Goal: Book appointment/travel/reservation

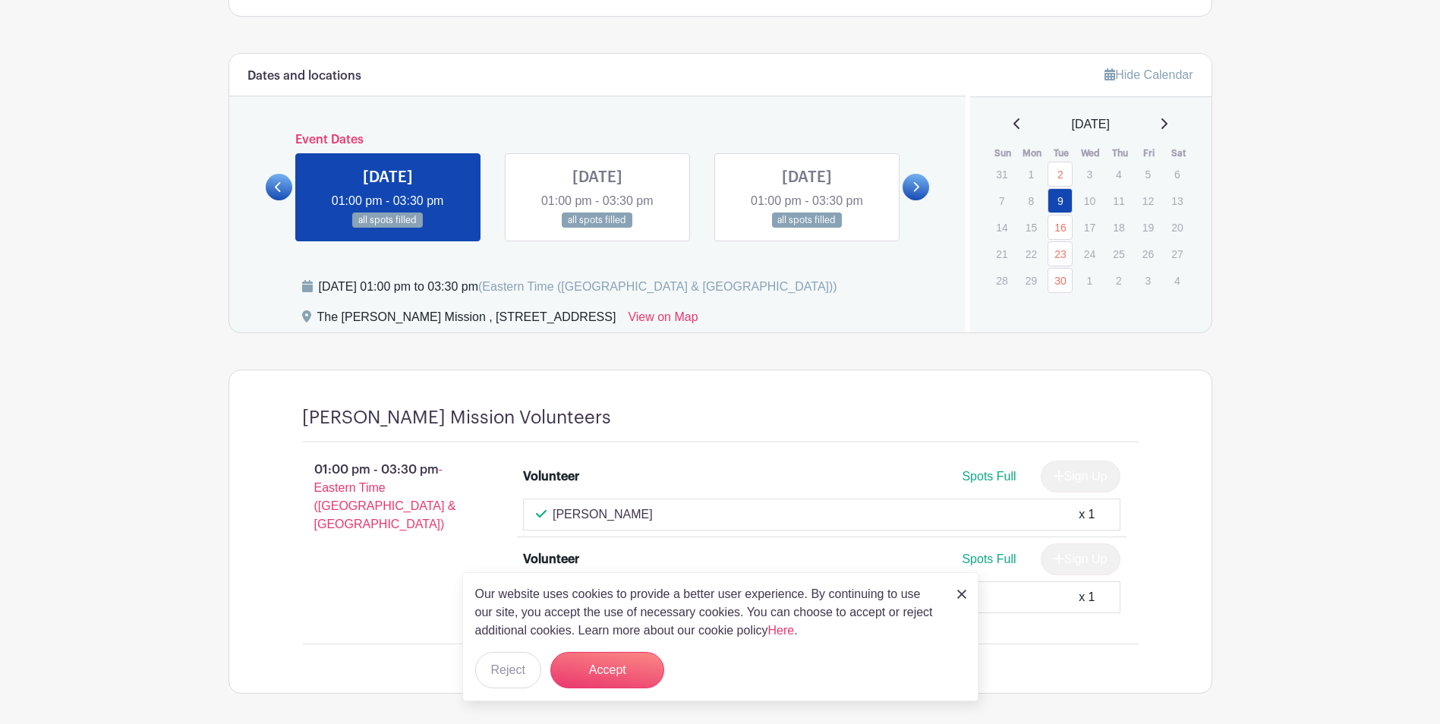
scroll to position [878, 0]
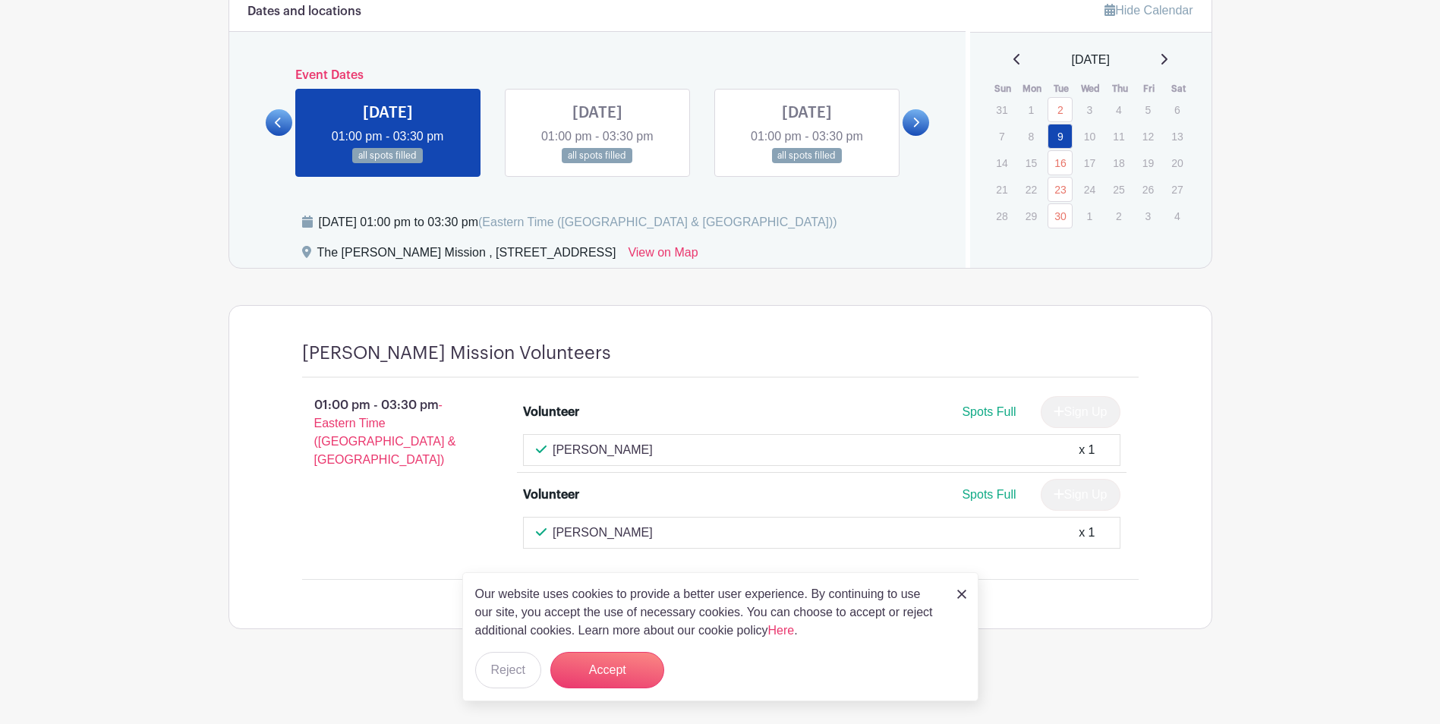
click at [963, 593] on img at bounding box center [961, 594] width 9 height 9
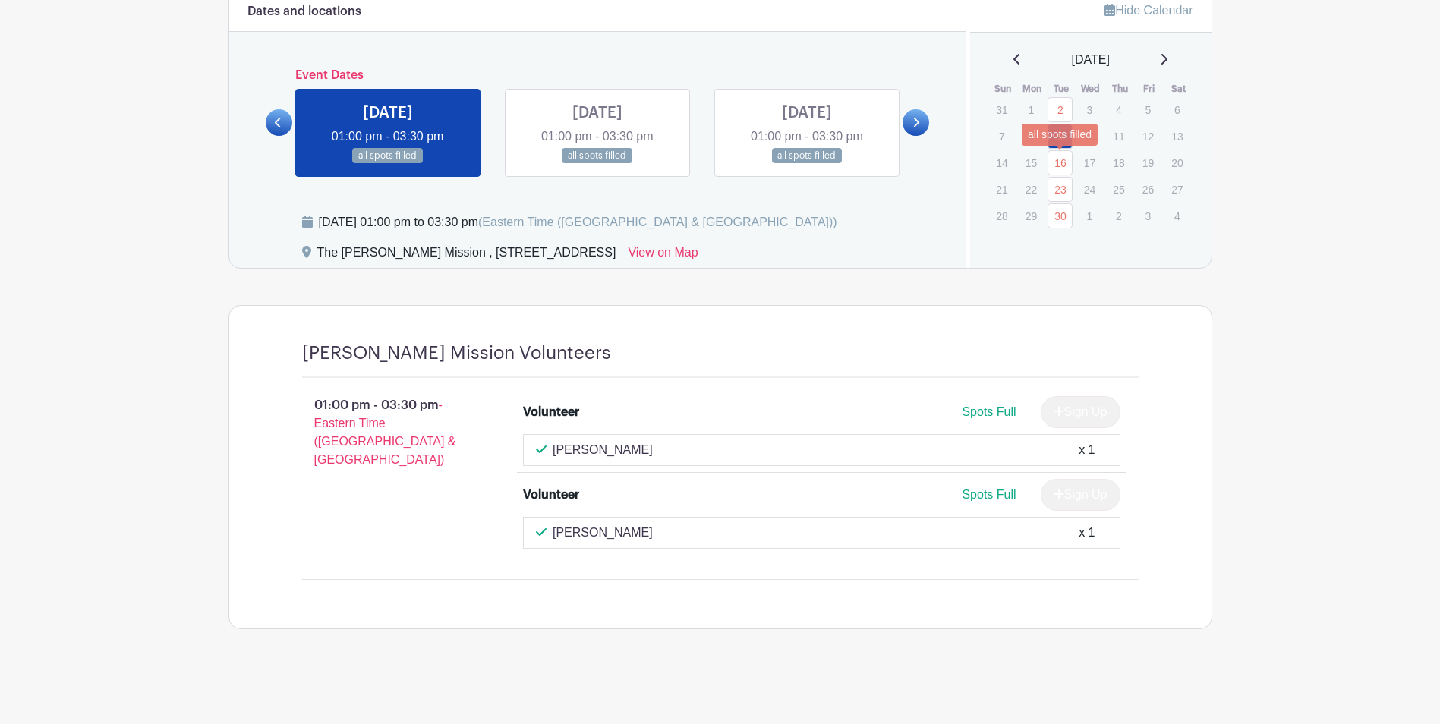
click at [1057, 166] on link "16" at bounding box center [1059, 162] width 25 height 25
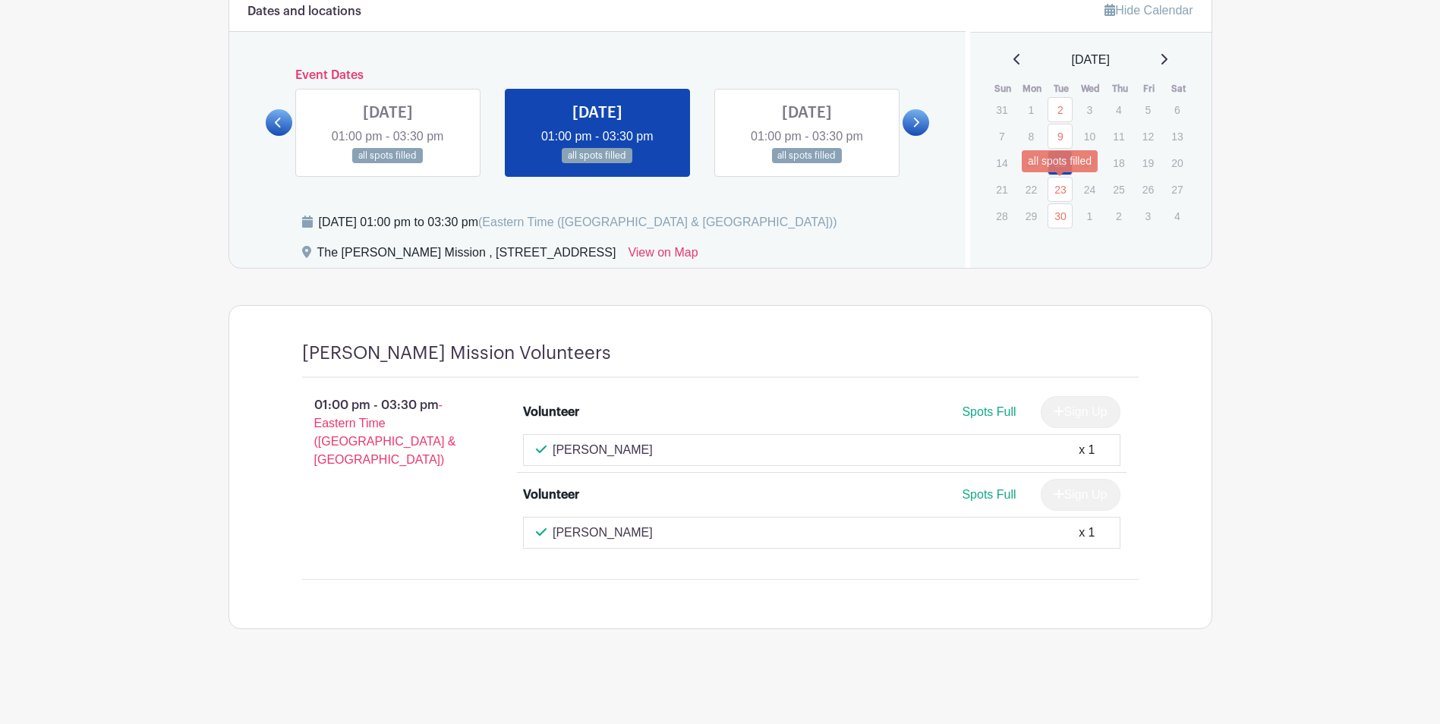
click at [1056, 193] on link "23" at bounding box center [1059, 189] width 25 height 25
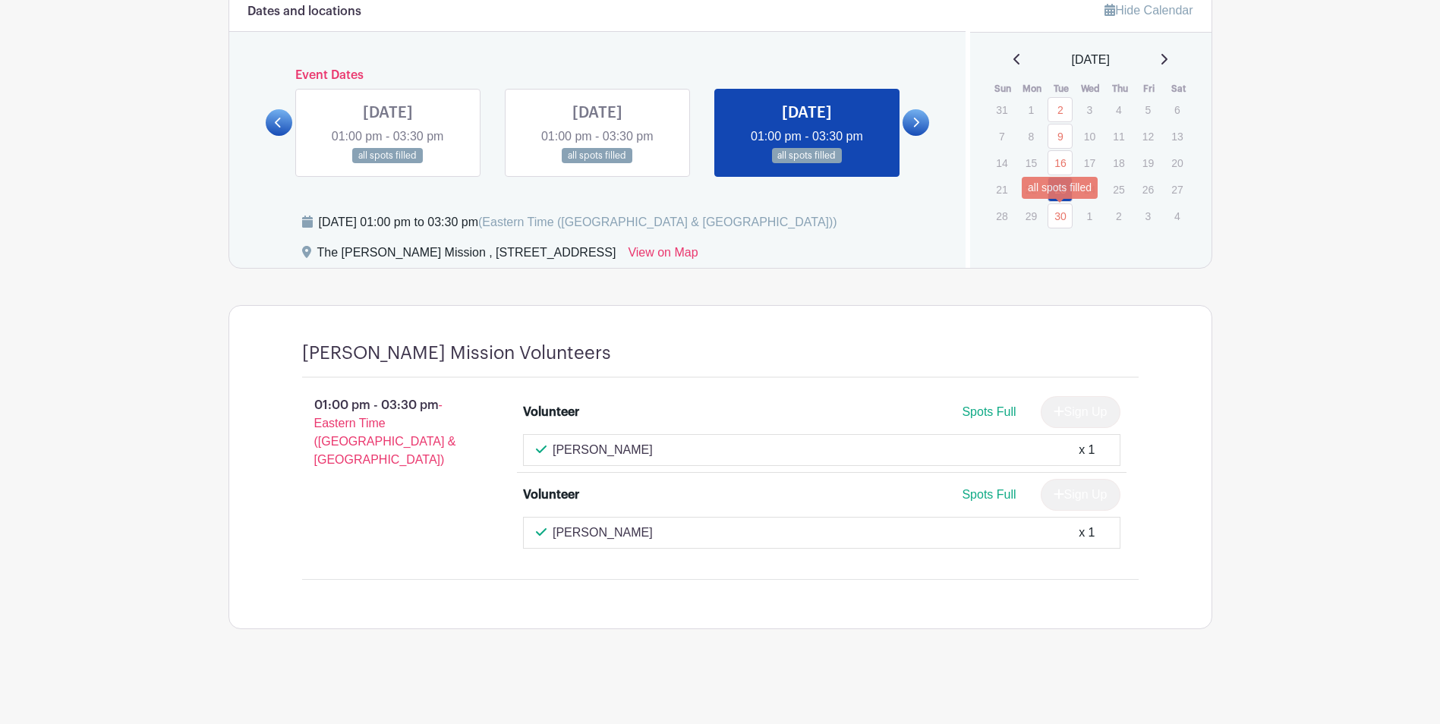
click at [1057, 216] on link "30" at bounding box center [1059, 215] width 25 height 25
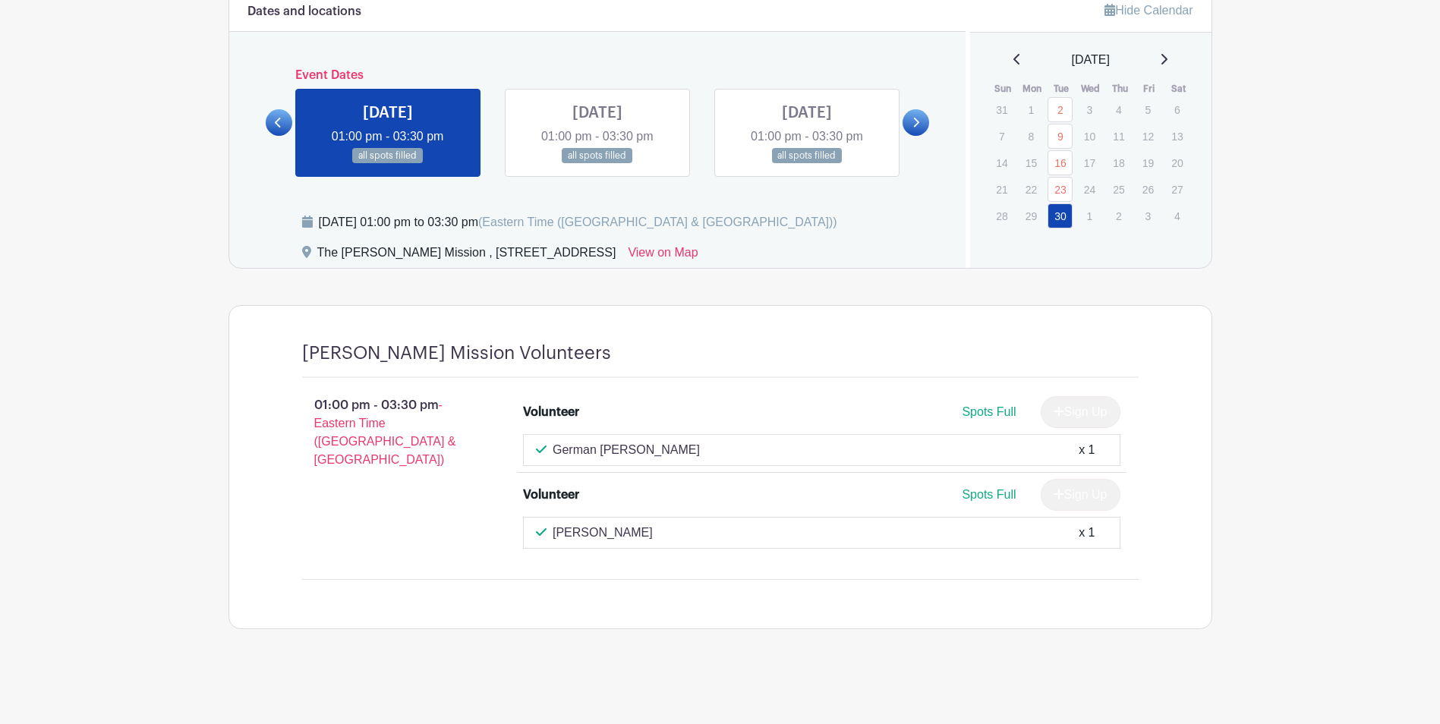
click at [1167, 59] on icon at bounding box center [1164, 59] width 8 height 12
click at [1060, 110] on link "30" at bounding box center [1059, 109] width 25 height 25
click at [1058, 135] on link "7" at bounding box center [1059, 136] width 25 height 25
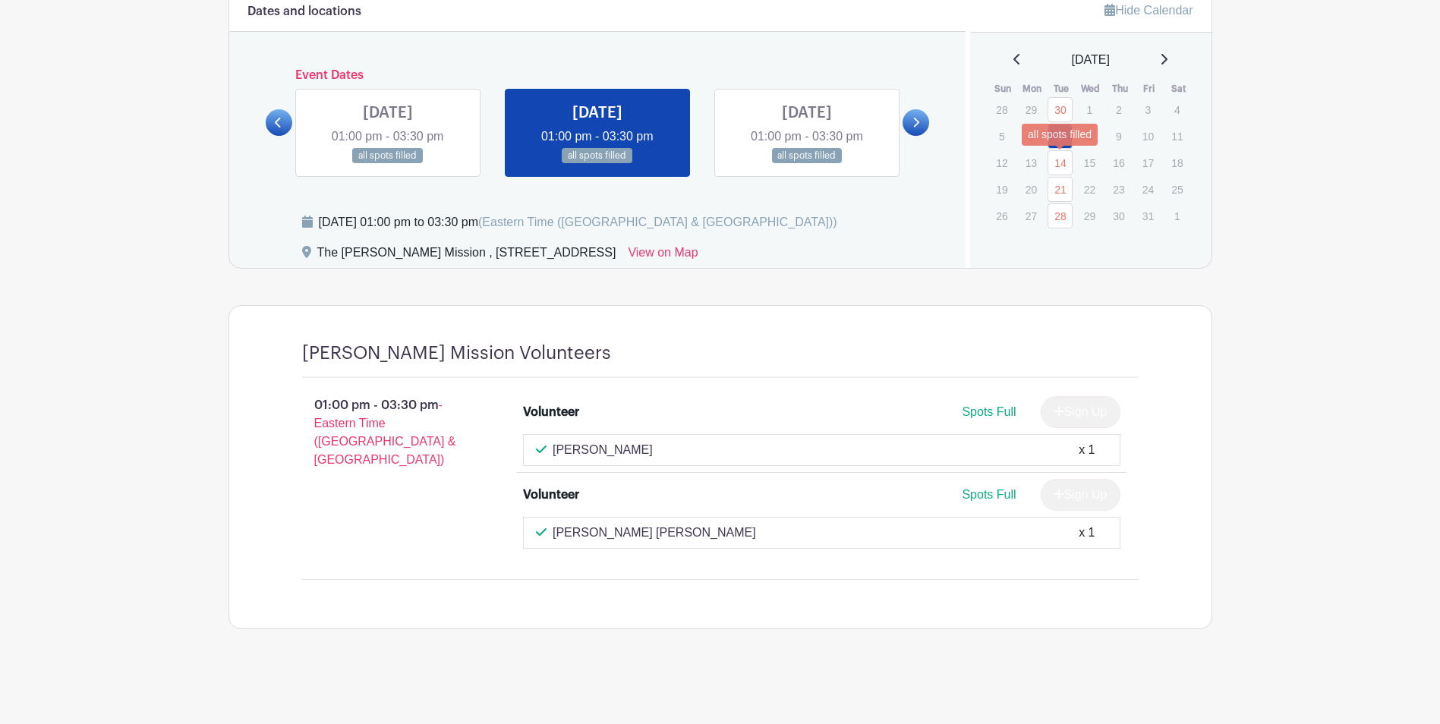
click at [1056, 172] on link "14" at bounding box center [1059, 162] width 25 height 25
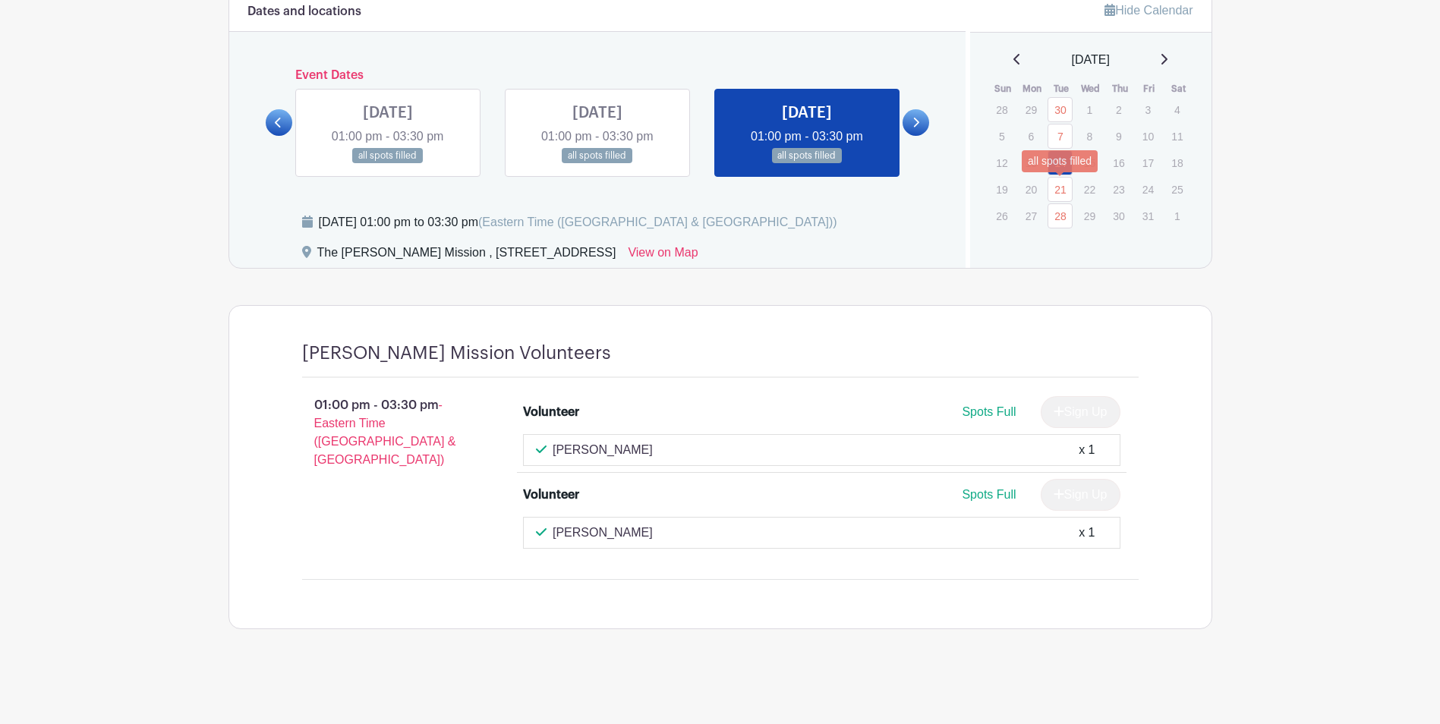
click at [1056, 177] on link "21" at bounding box center [1059, 189] width 25 height 25
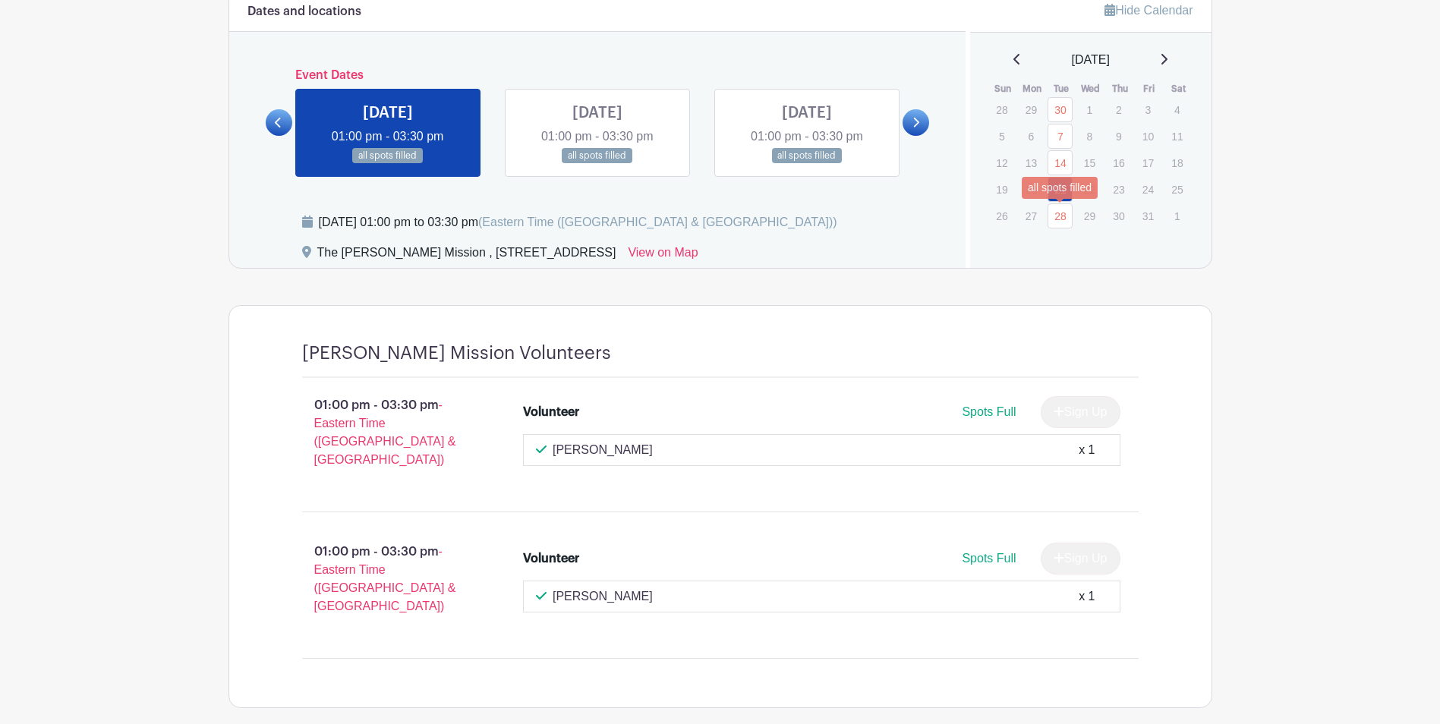
click at [1057, 211] on link "28" at bounding box center [1059, 215] width 25 height 25
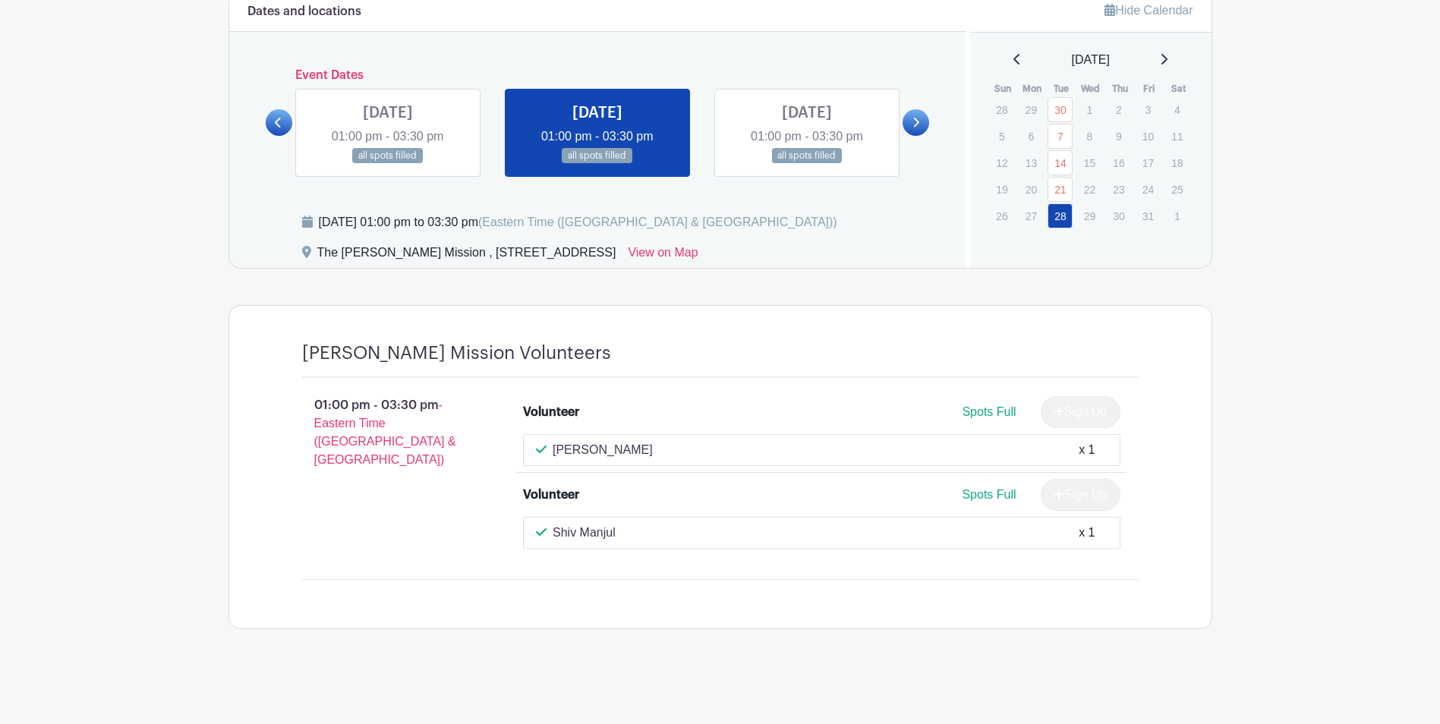
click at [1166, 47] on div "Hide Calendar [DATE] Sun Mon Tue Wed Thu Fri Sat 28 29 30 1 2 3 4 5 6 7 8 9 10 …" at bounding box center [1088, 128] width 246 height 279
click at [1167, 54] on icon at bounding box center [1164, 59] width 8 height 12
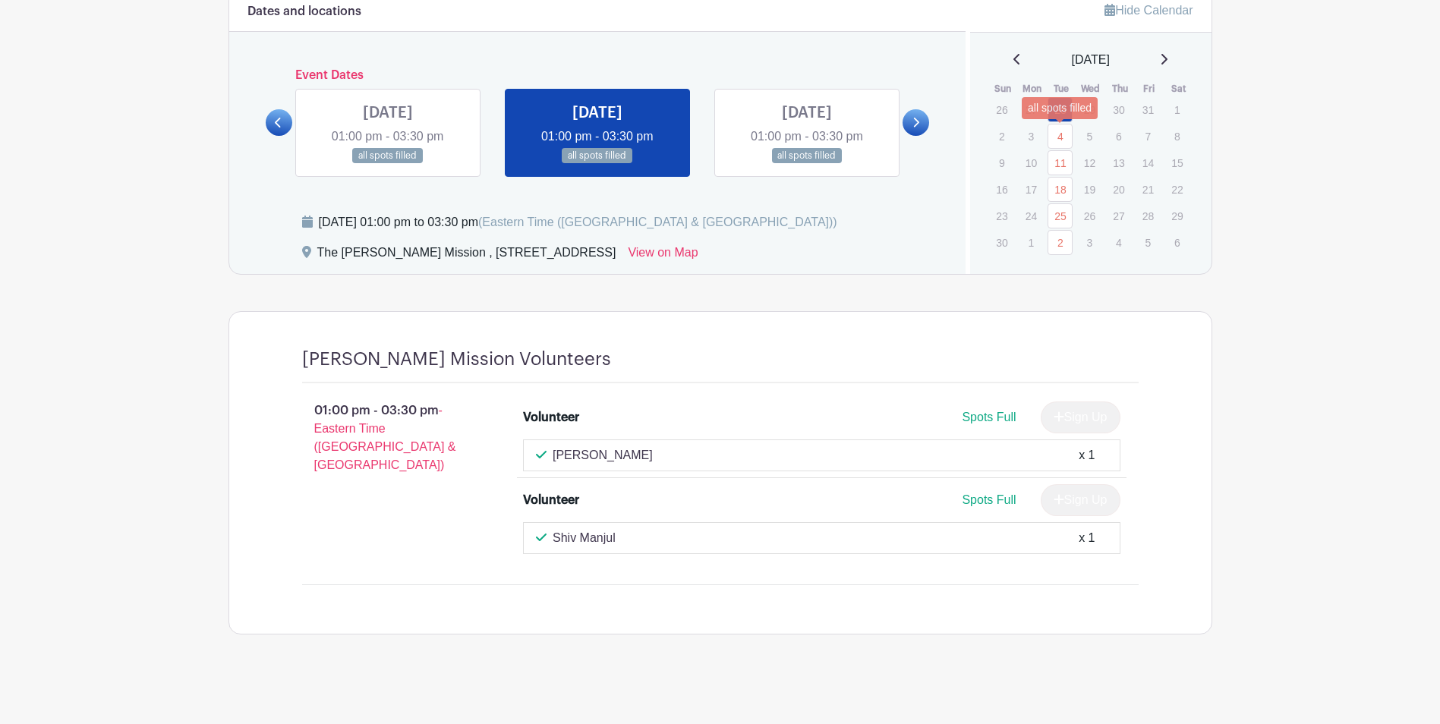
click at [1058, 134] on link "4" at bounding box center [1059, 136] width 25 height 25
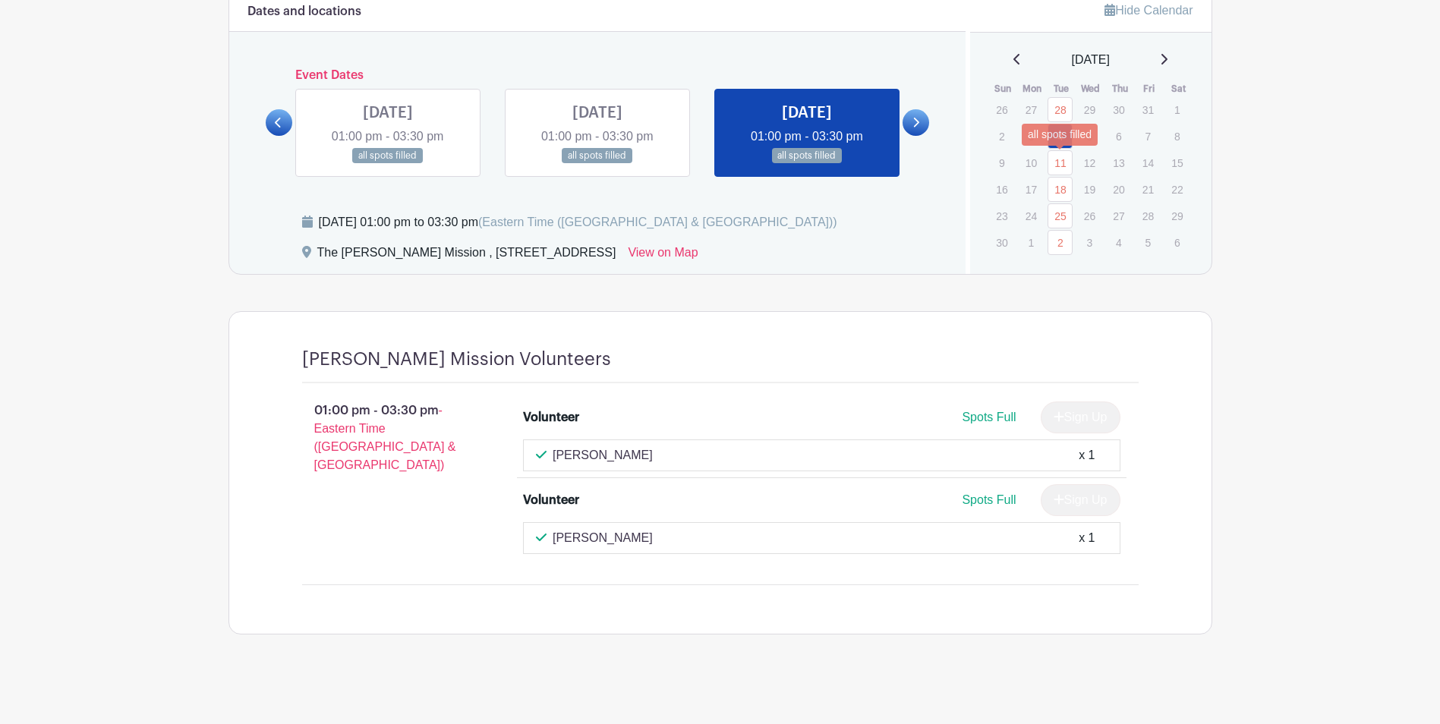
click at [1060, 160] on link "11" at bounding box center [1059, 162] width 25 height 25
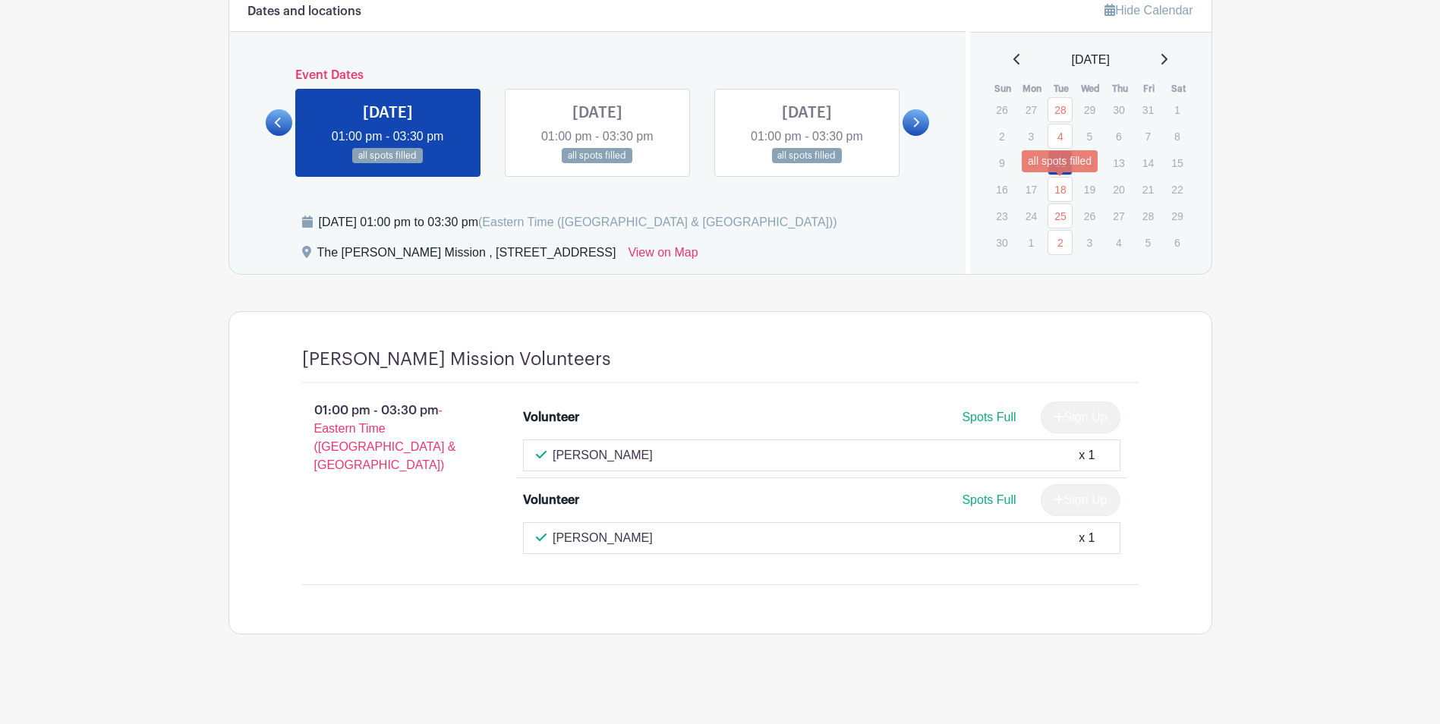
click at [1051, 183] on link "18" at bounding box center [1059, 189] width 25 height 25
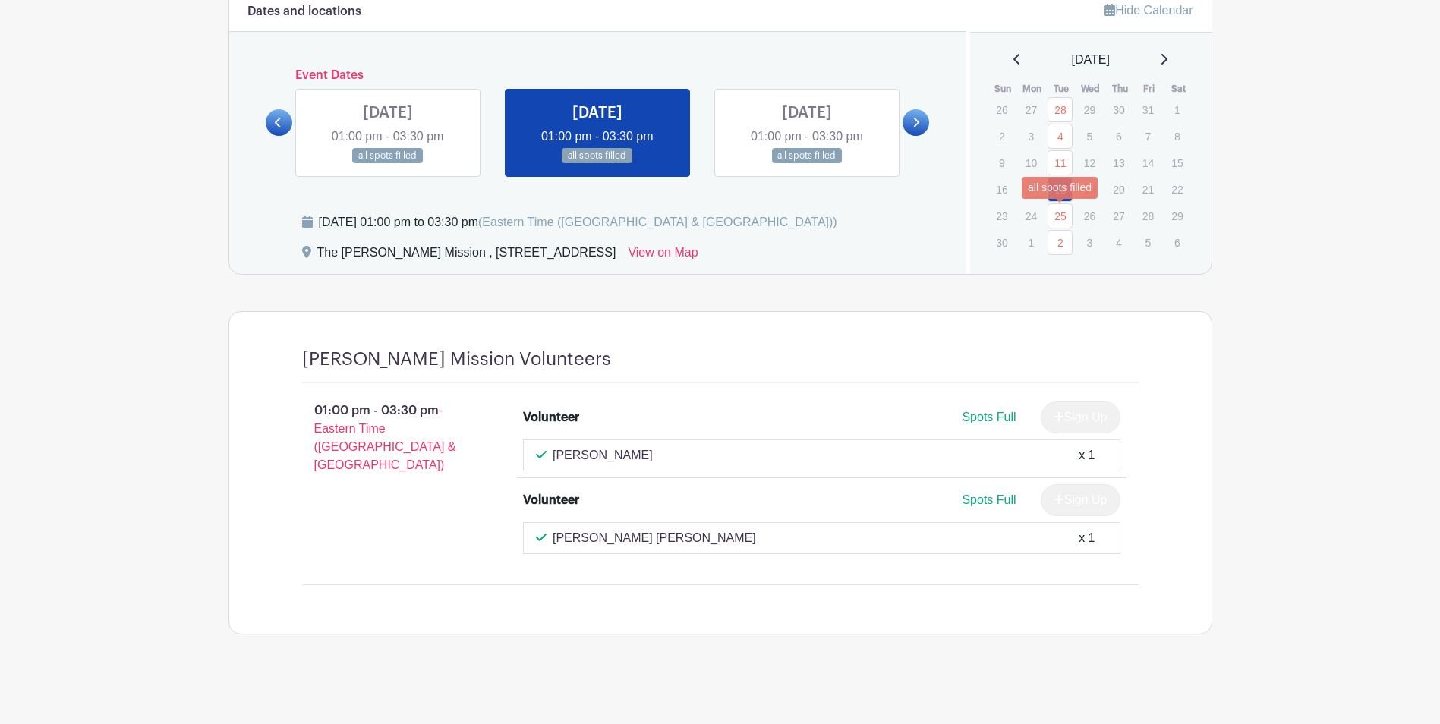
click at [1058, 209] on link "25" at bounding box center [1059, 215] width 25 height 25
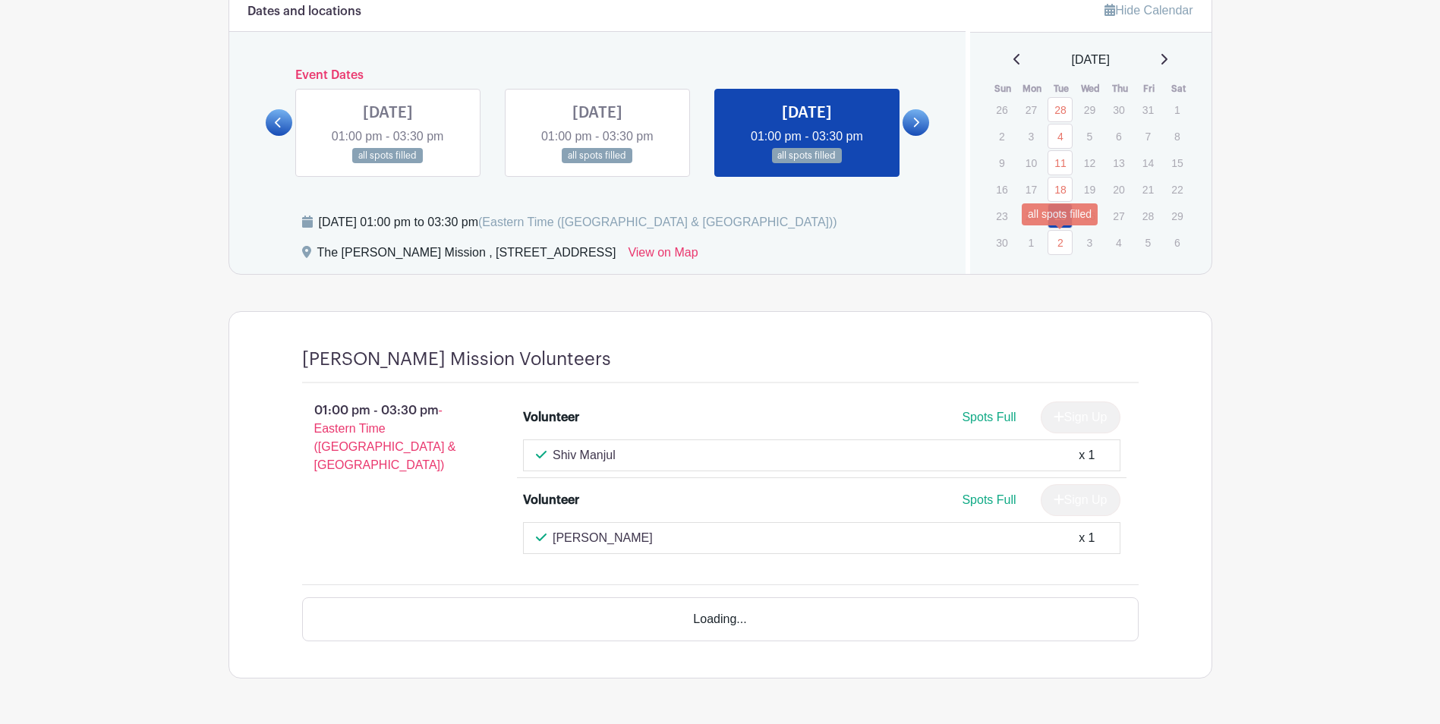
click at [1058, 245] on link "2" at bounding box center [1059, 242] width 25 height 25
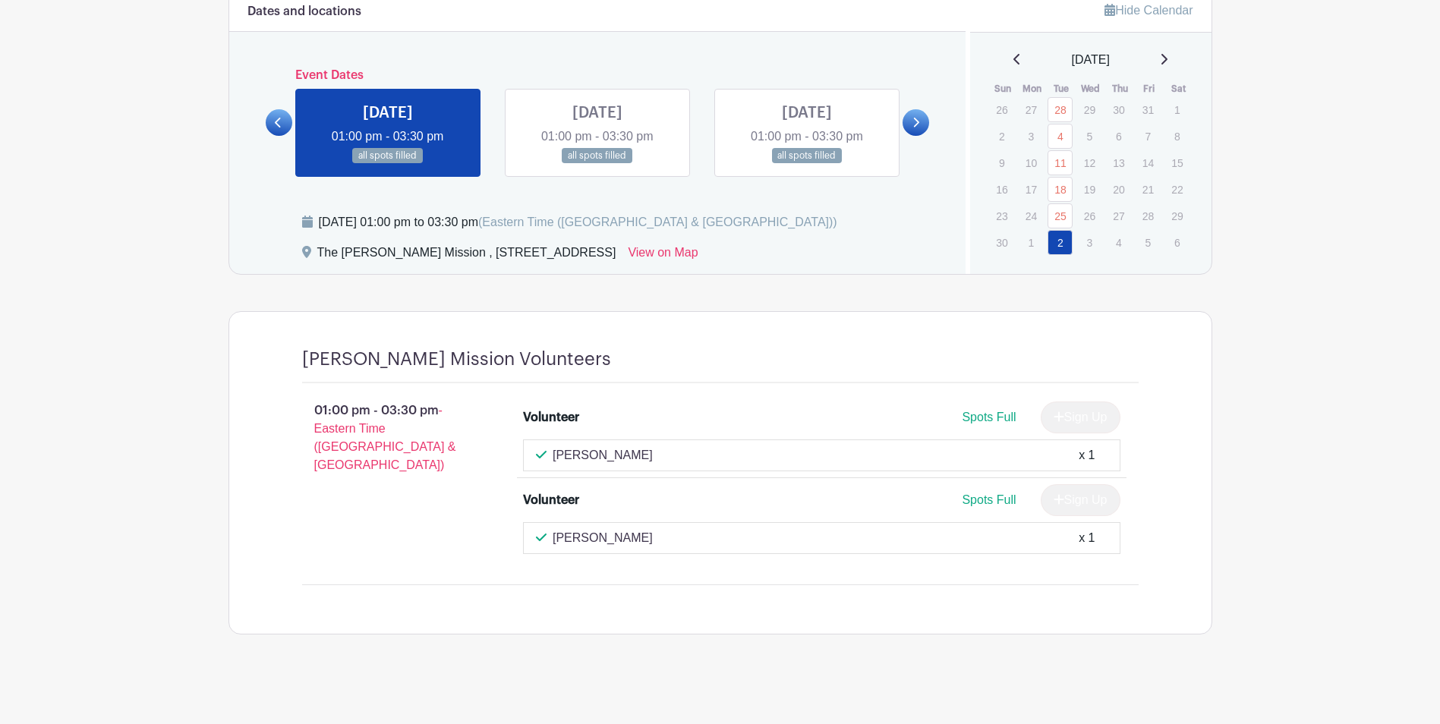
click at [1167, 59] on icon at bounding box center [1164, 59] width 8 height 12
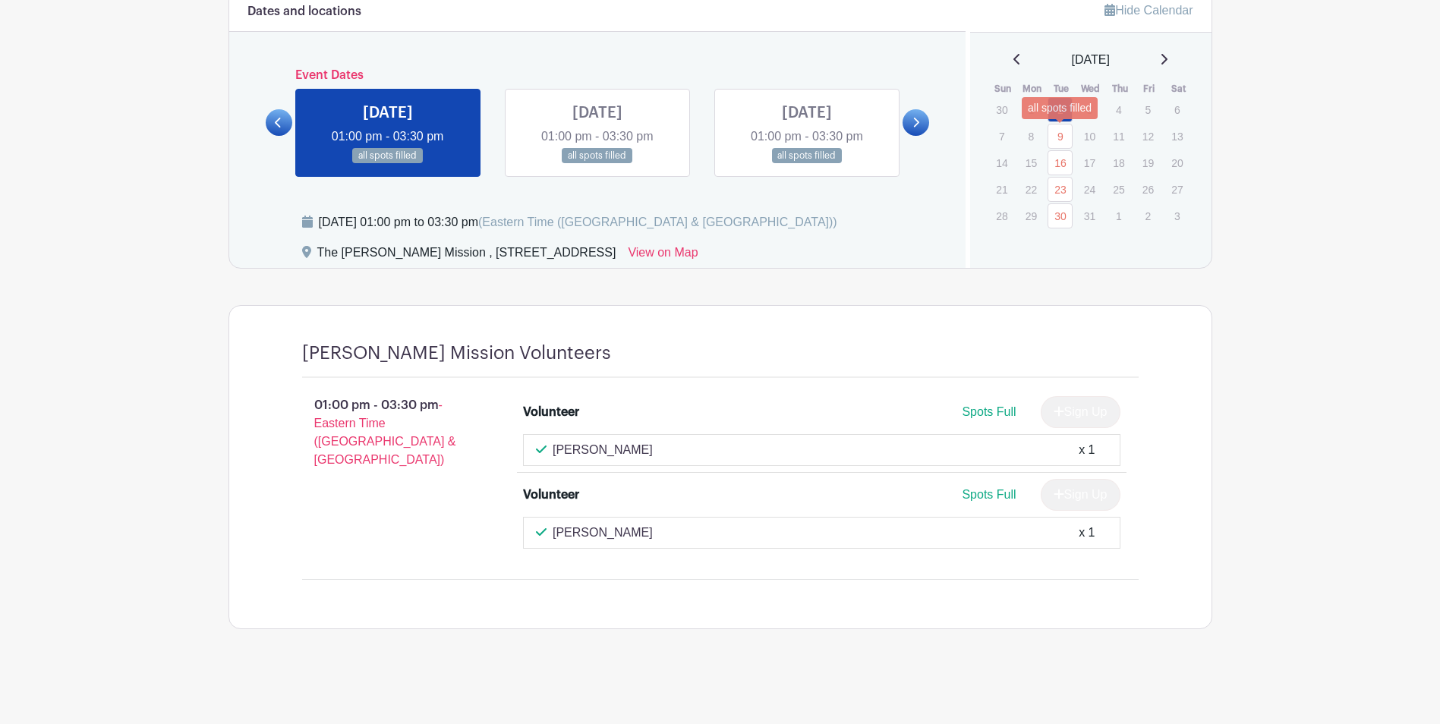
click at [1060, 142] on link "9" at bounding box center [1059, 136] width 25 height 25
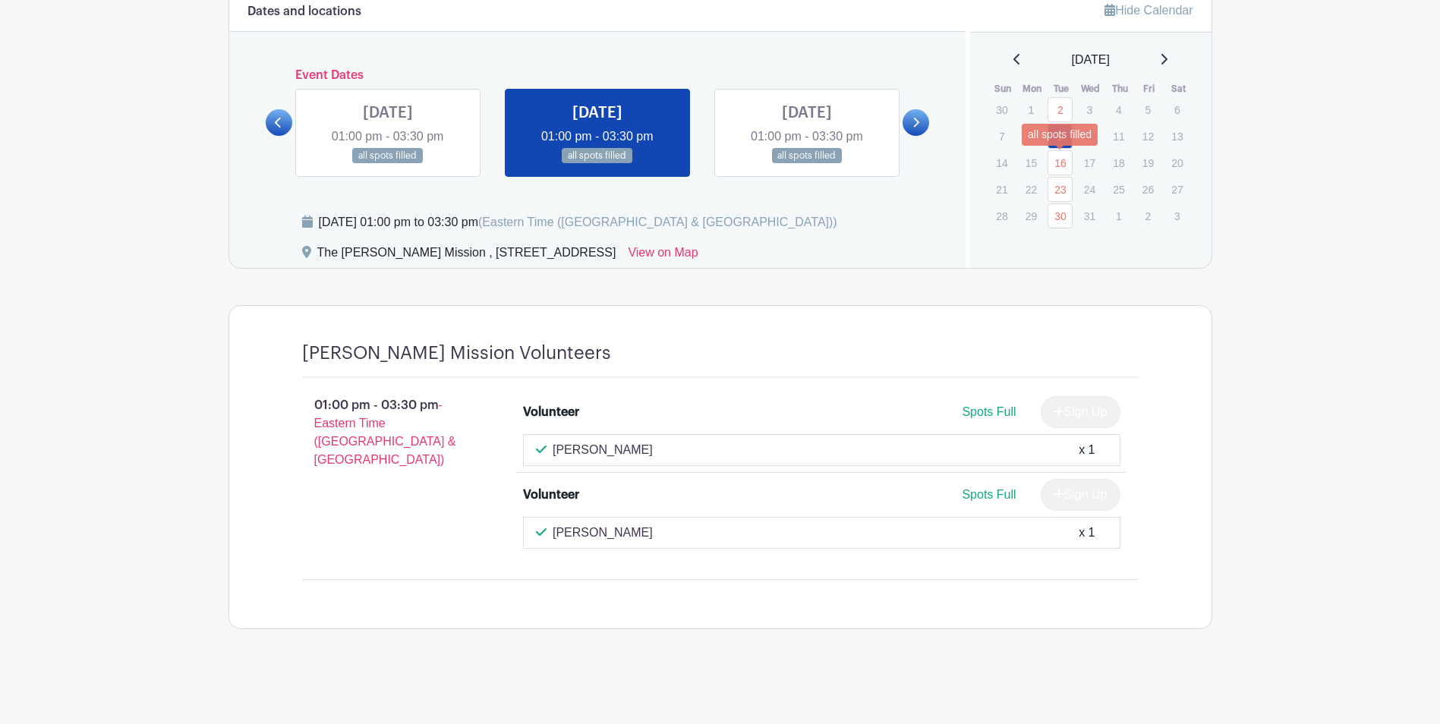
click at [1059, 164] on link "16" at bounding box center [1059, 162] width 25 height 25
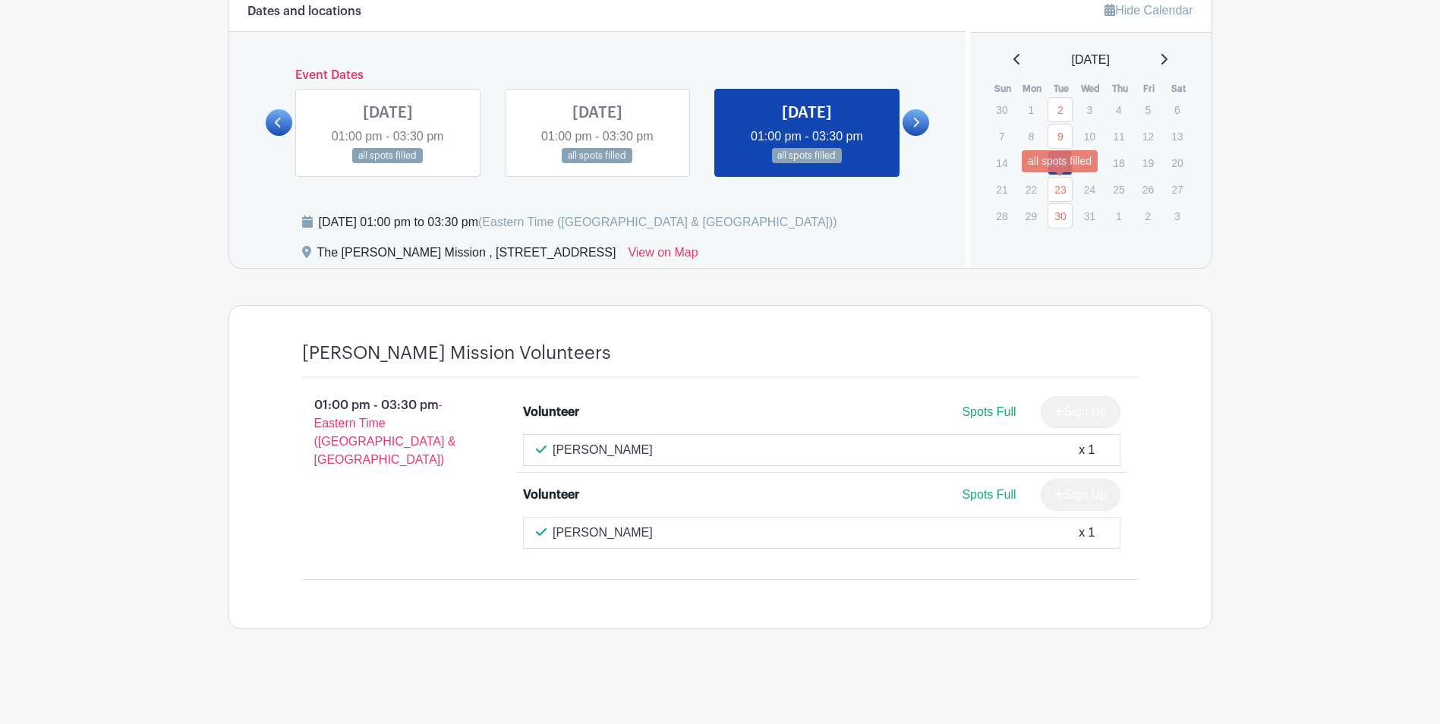
click at [1058, 181] on link "23" at bounding box center [1059, 189] width 25 height 25
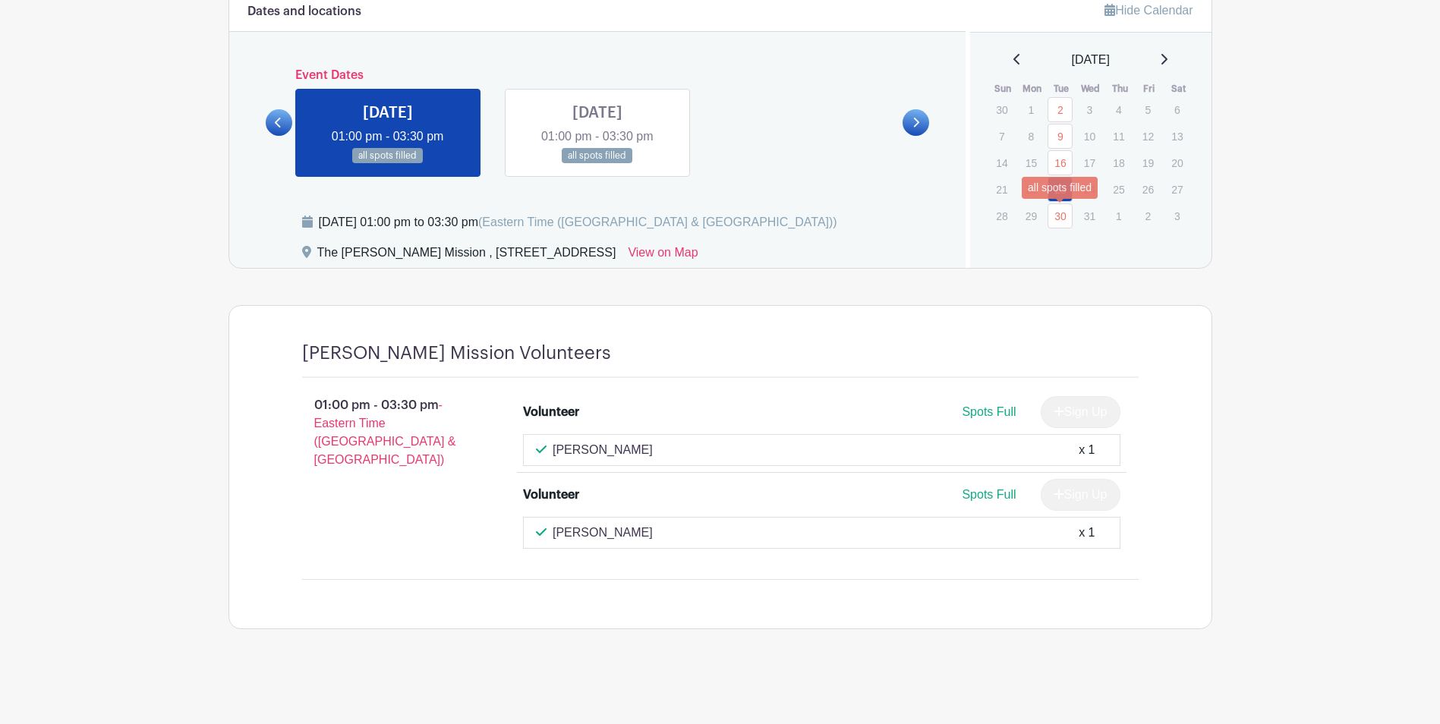
click at [1058, 209] on link "30" at bounding box center [1059, 215] width 25 height 25
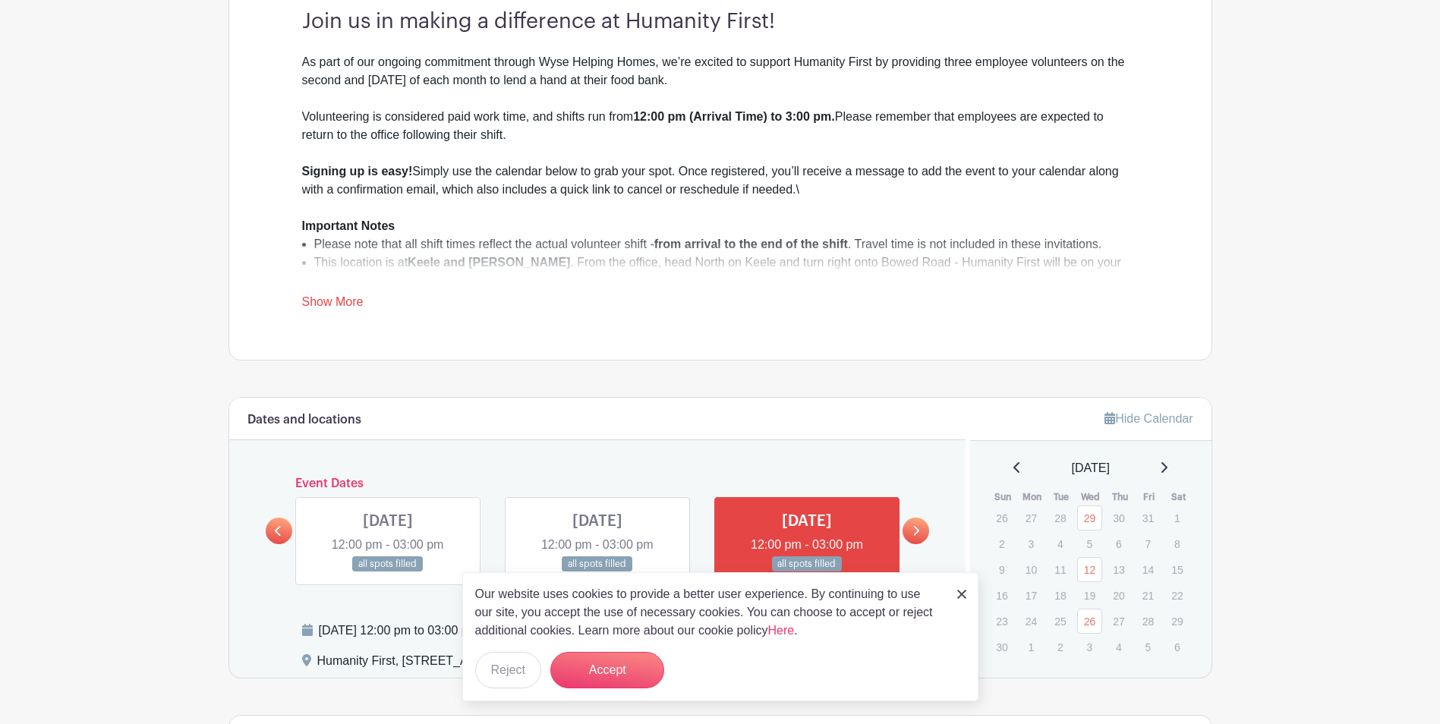
click at [696, 323] on div "Join us in making a difference at Humanity First! As part of our ongoing commit…" at bounding box center [720, 160] width 909 height 399
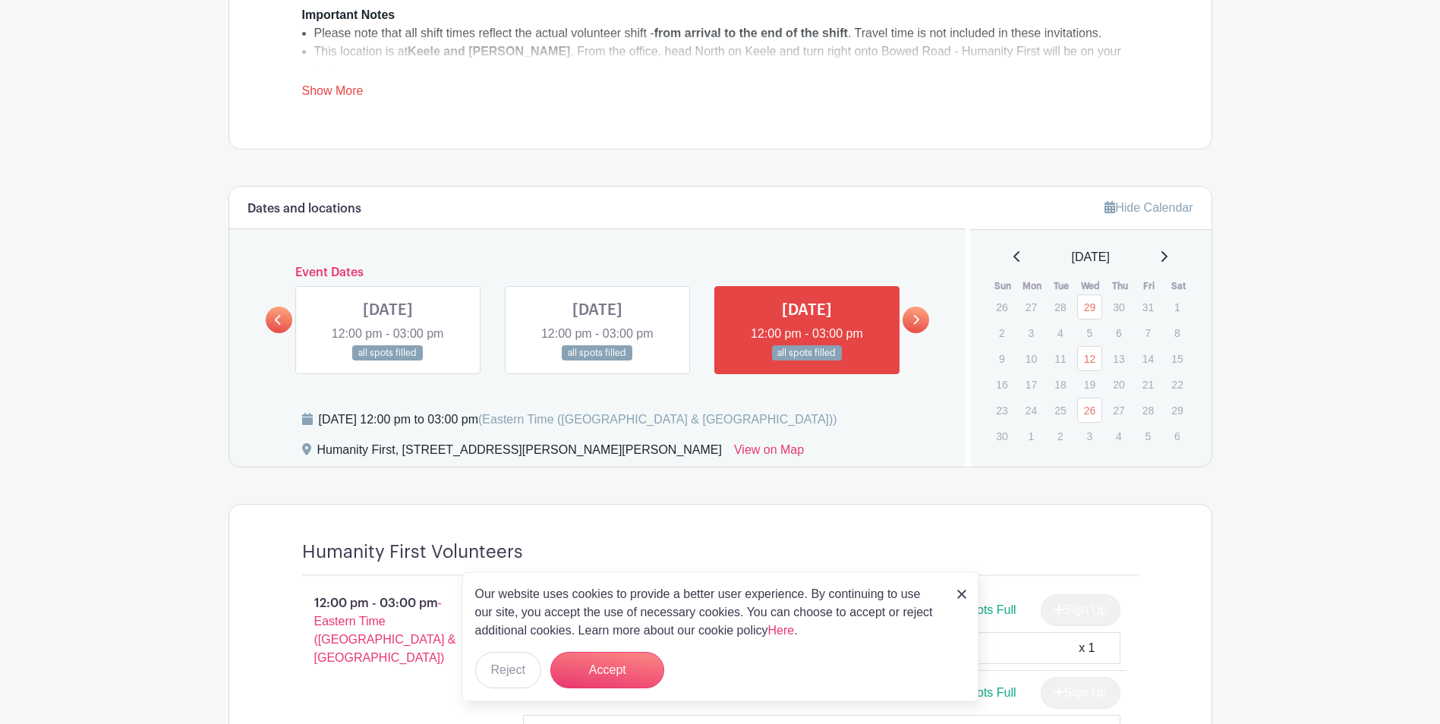
scroll to position [792, 0]
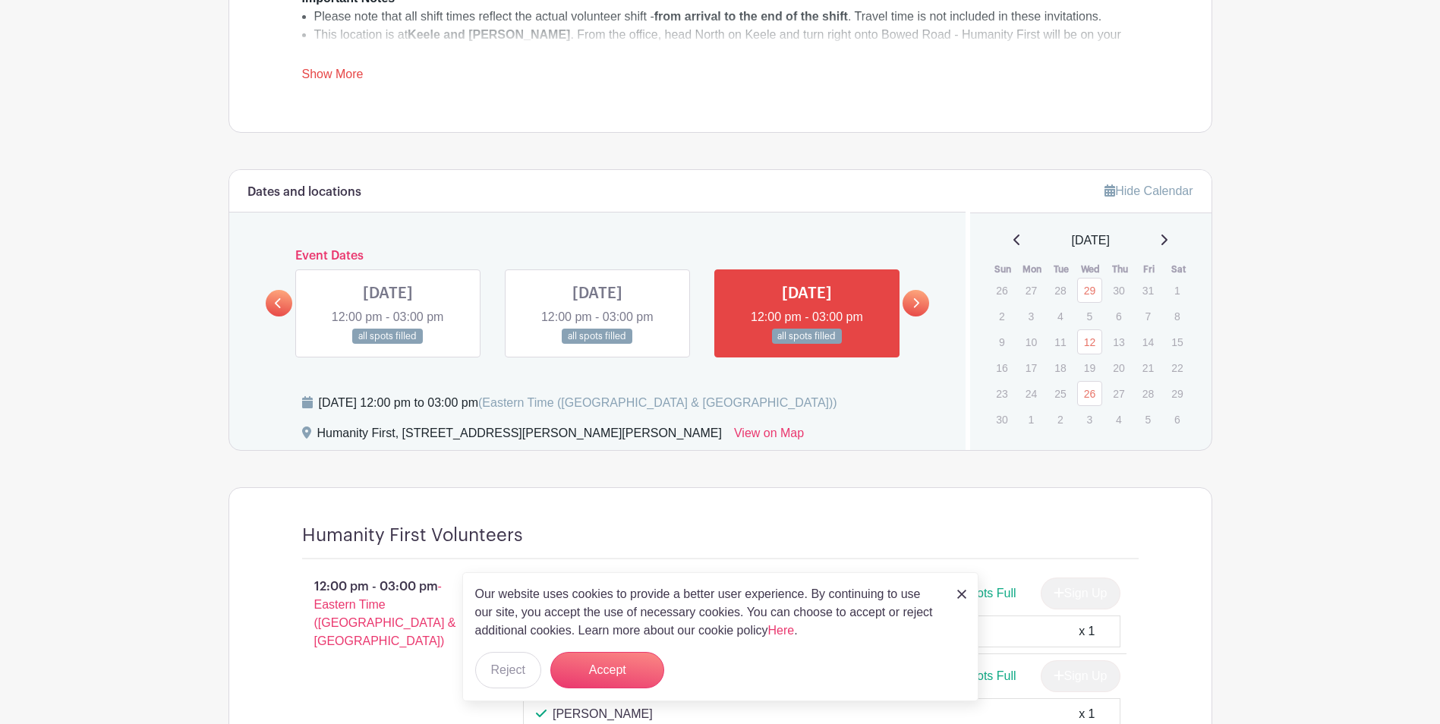
click at [959, 600] on link at bounding box center [961, 593] width 9 height 18
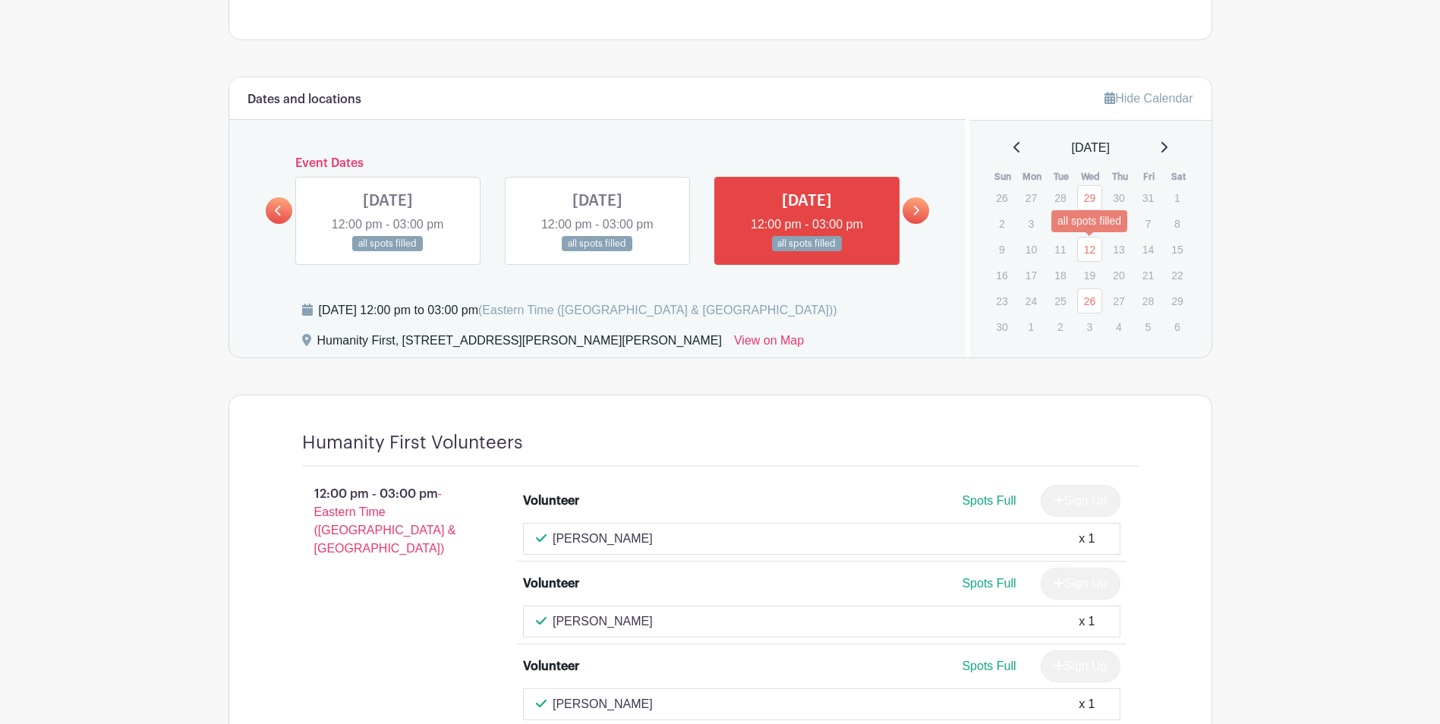
scroll to position [911, 0]
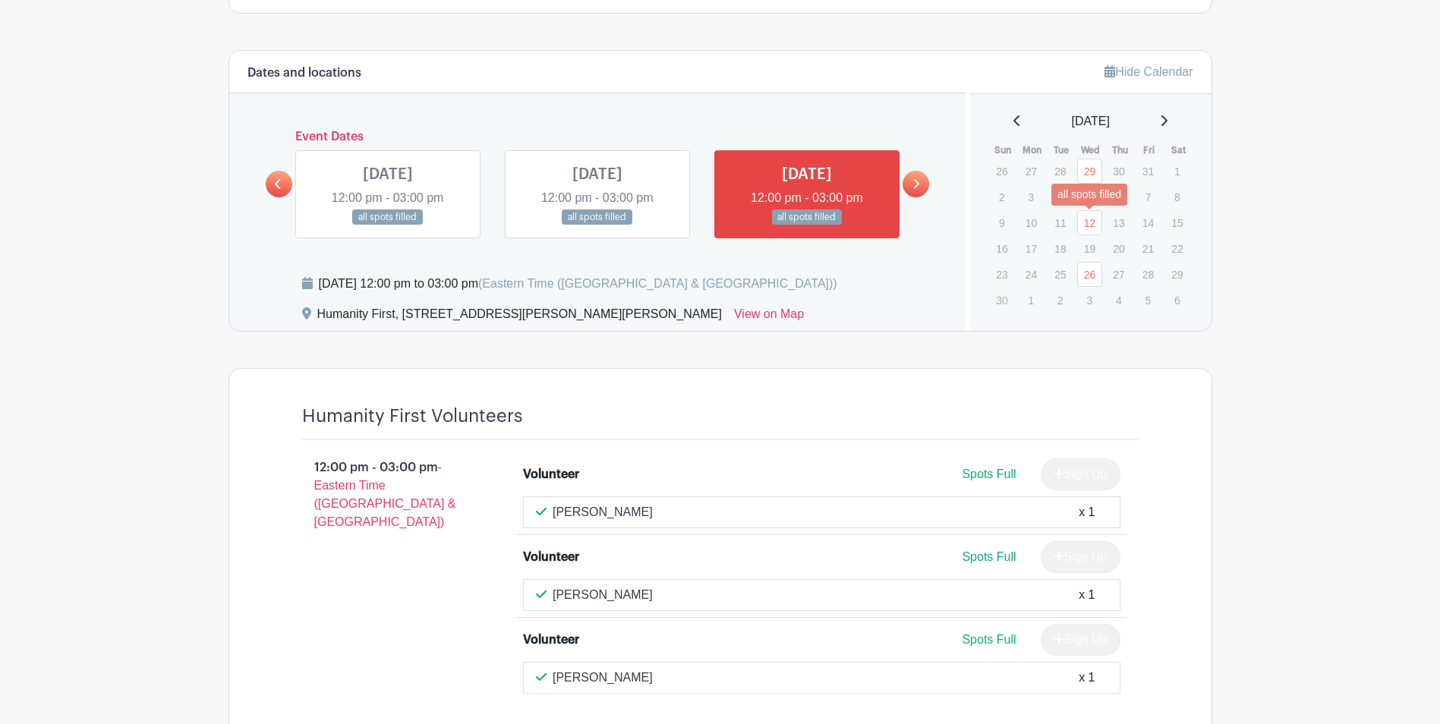
click at [1087, 215] on link "12" at bounding box center [1089, 222] width 25 height 25
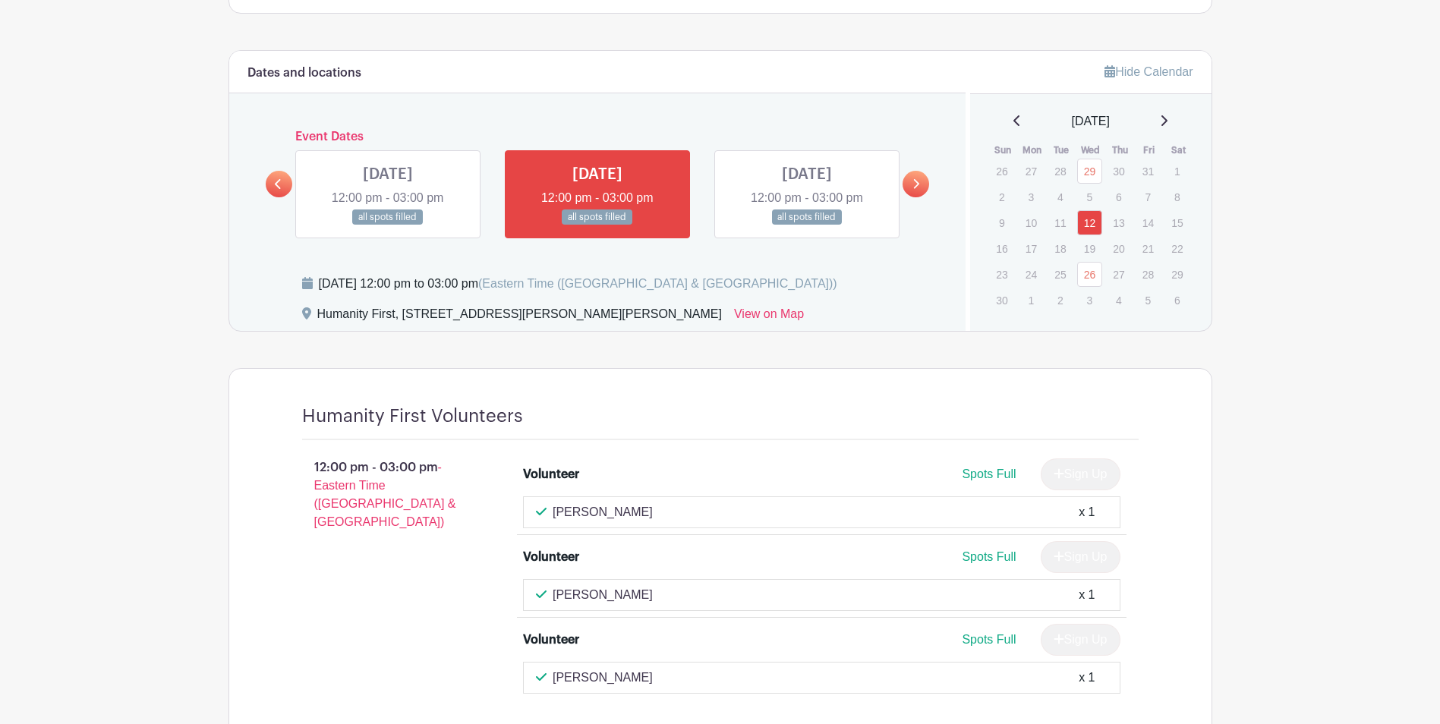
click at [1087, 288] on td "3" at bounding box center [1091, 300] width 30 height 25
click at [1087, 271] on link "26" at bounding box center [1089, 274] width 25 height 25
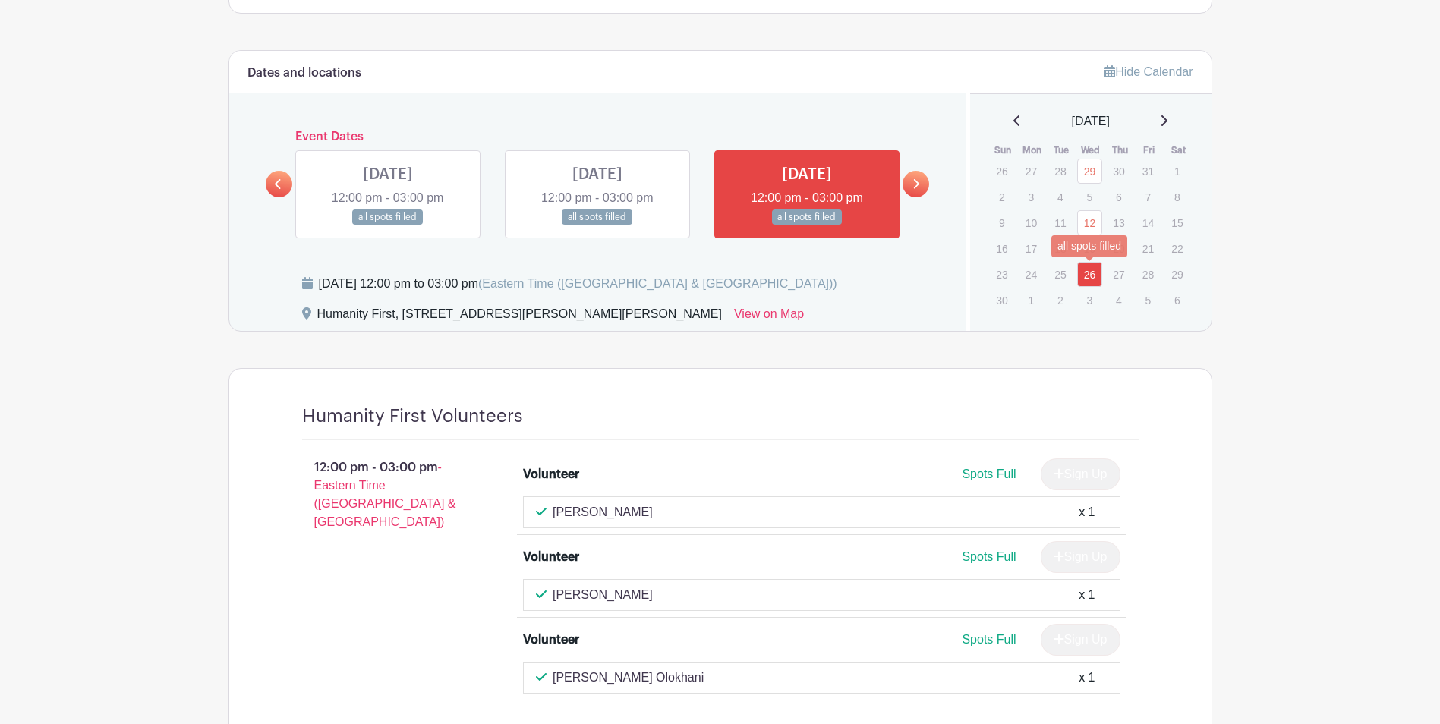
click at [1090, 278] on link "26" at bounding box center [1089, 274] width 25 height 25
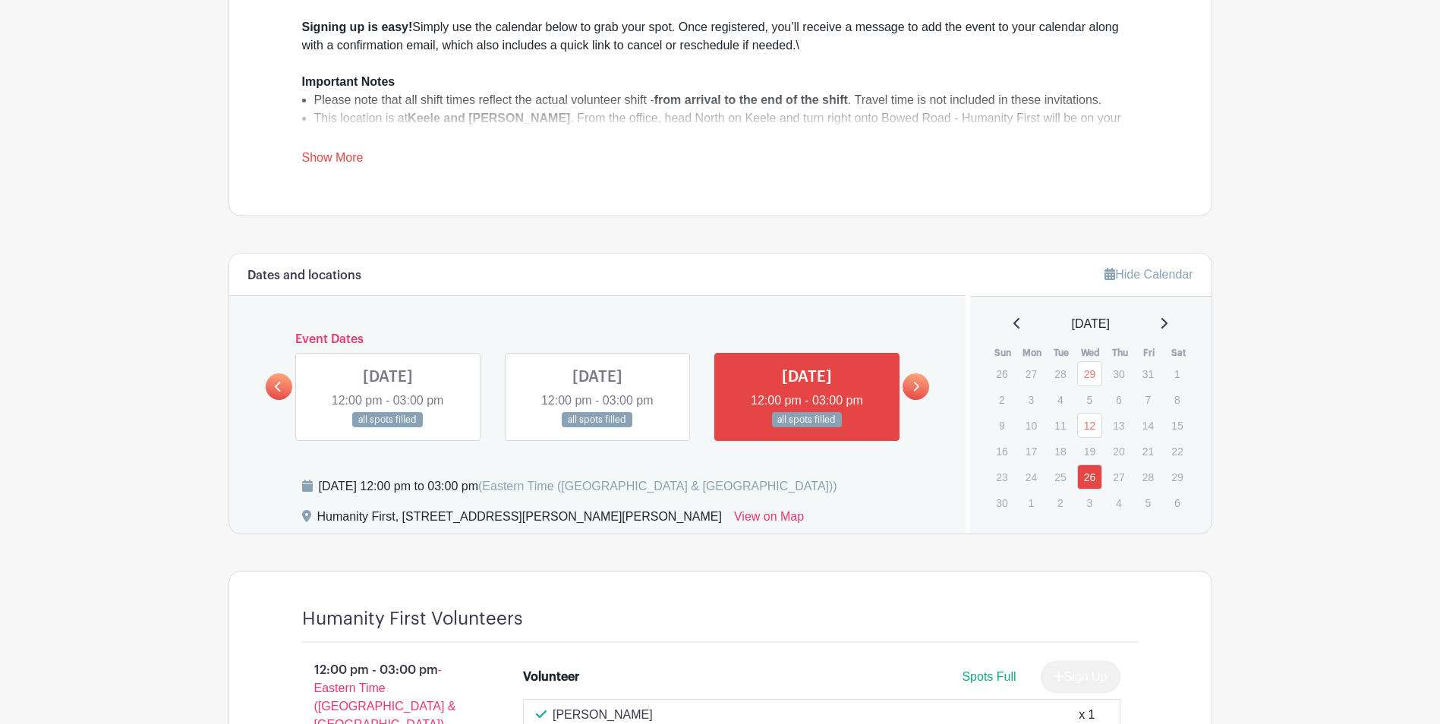
scroll to position [676, 0]
